Goal: Navigation & Orientation: Understand site structure

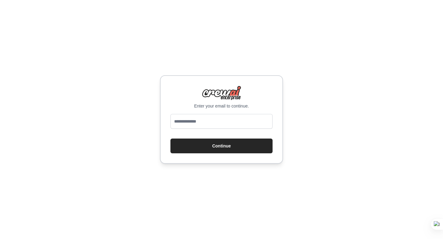
click at [210, 106] on p "Enter your email to continue." at bounding box center [222, 106] width 102 height 6
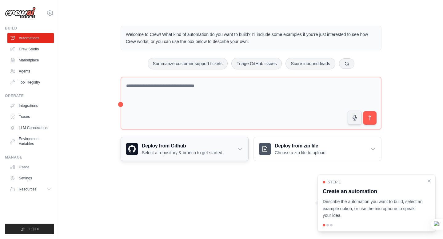
click at [236, 152] on div "Deploy from Github Select a repository & branch to get started." at bounding box center [184, 149] width 127 height 23
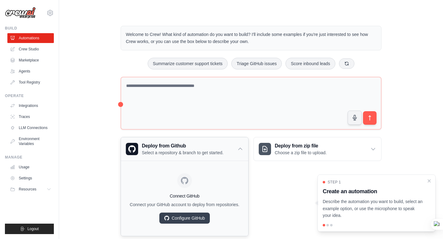
click at [236, 151] on div "Deploy from Github Select a repository & branch to get started." at bounding box center [184, 149] width 127 height 23
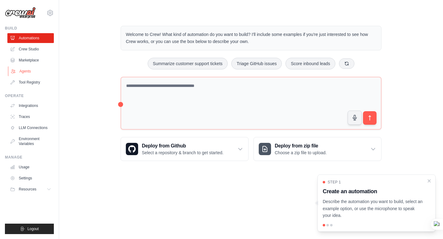
click at [37, 70] on link "Agents" at bounding box center [31, 71] width 46 height 10
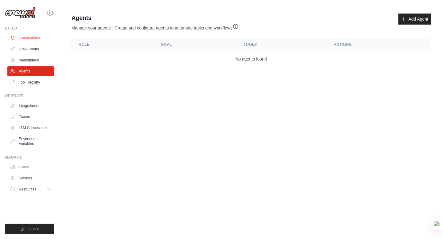
click at [42, 38] on link "Automations" at bounding box center [31, 38] width 46 height 10
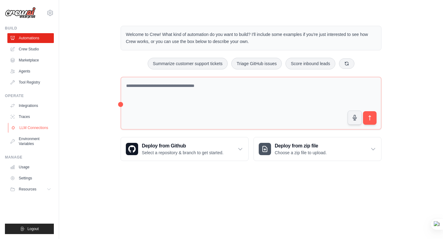
click at [36, 128] on link "LLM Connections" at bounding box center [31, 128] width 46 height 10
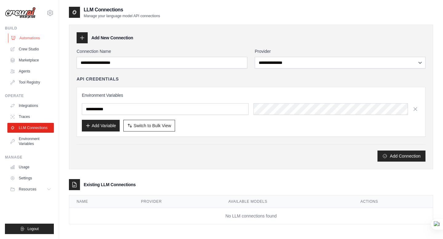
click at [35, 42] on link "Automations" at bounding box center [31, 38] width 46 height 10
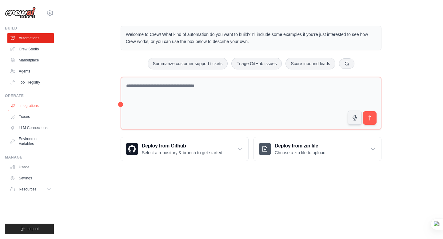
click at [36, 109] on link "Integrations" at bounding box center [31, 106] width 46 height 10
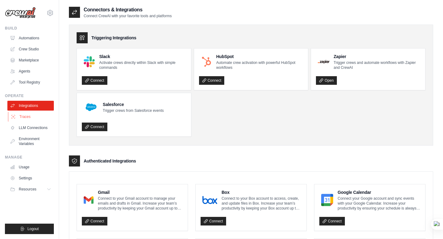
click at [31, 119] on link "Traces" at bounding box center [31, 117] width 46 height 10
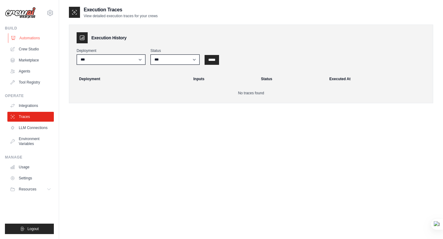
click at [45, 39] on link "Automations" at bounding box center [31, 38] width 46 height 10
